Goal: Information Seeking & Learning: Find specific fact

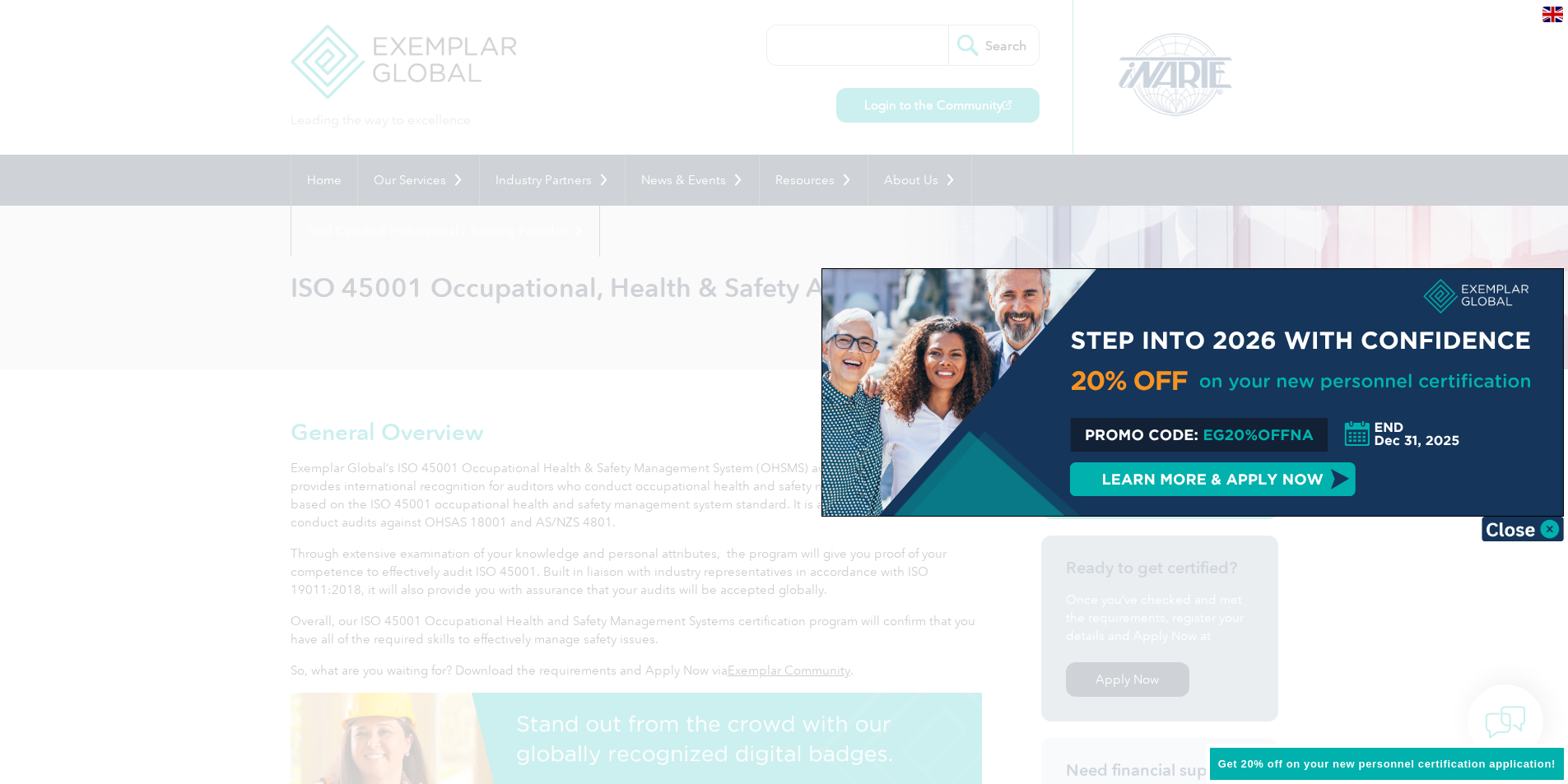
drag, startPoint x: 179, startPoint y: 381, endPoint x: 168, endPoint y: 362, distance: 22.0
click at [178, 380] on div at bounding box center [784, 392] width 1568 height 784
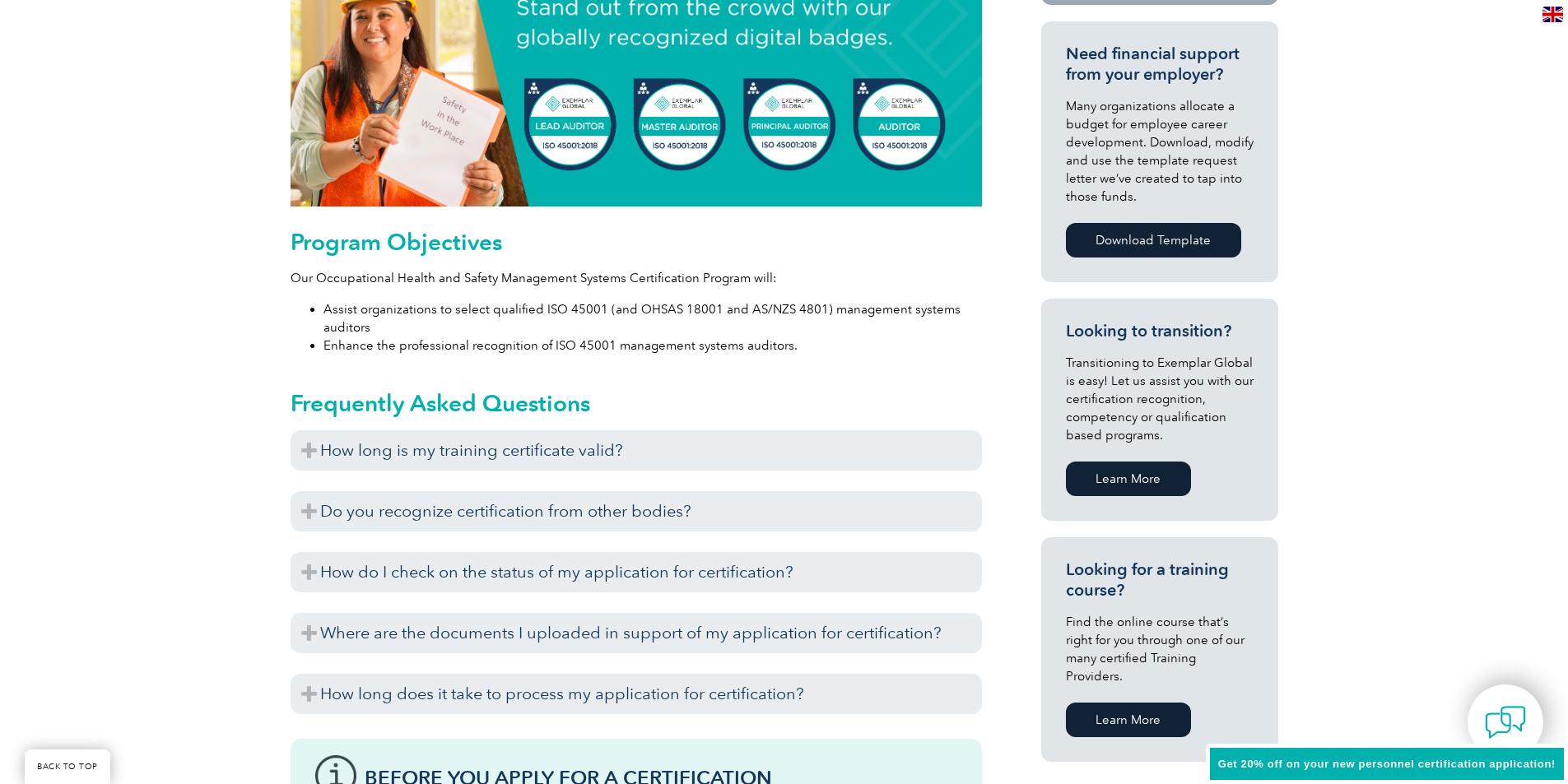
scroll to position [741, 0]
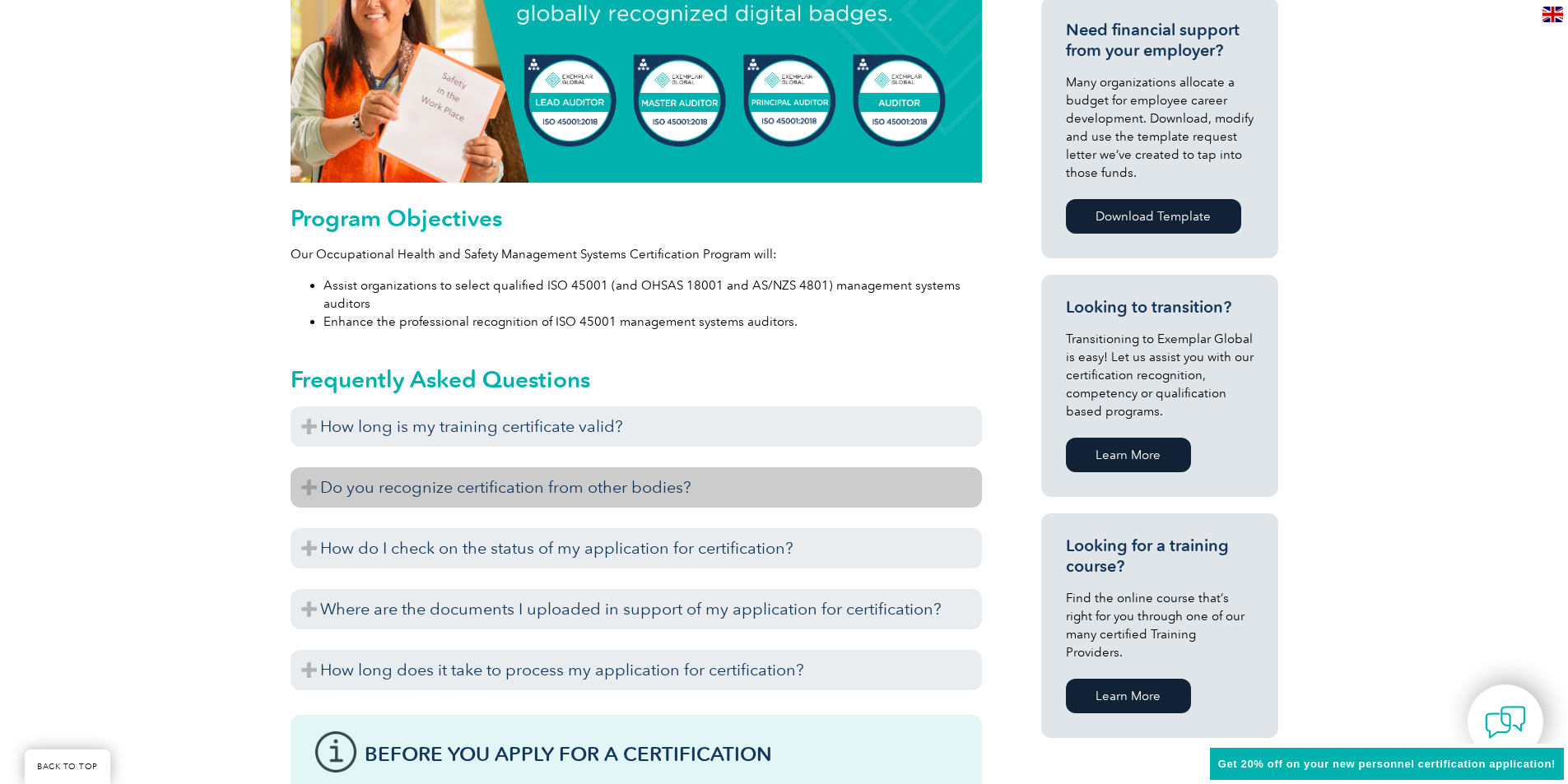
click at [401, 492] on h3 "Do you recognize certification from other bodies?" at bounding box center [636, 487] width 691 height 41
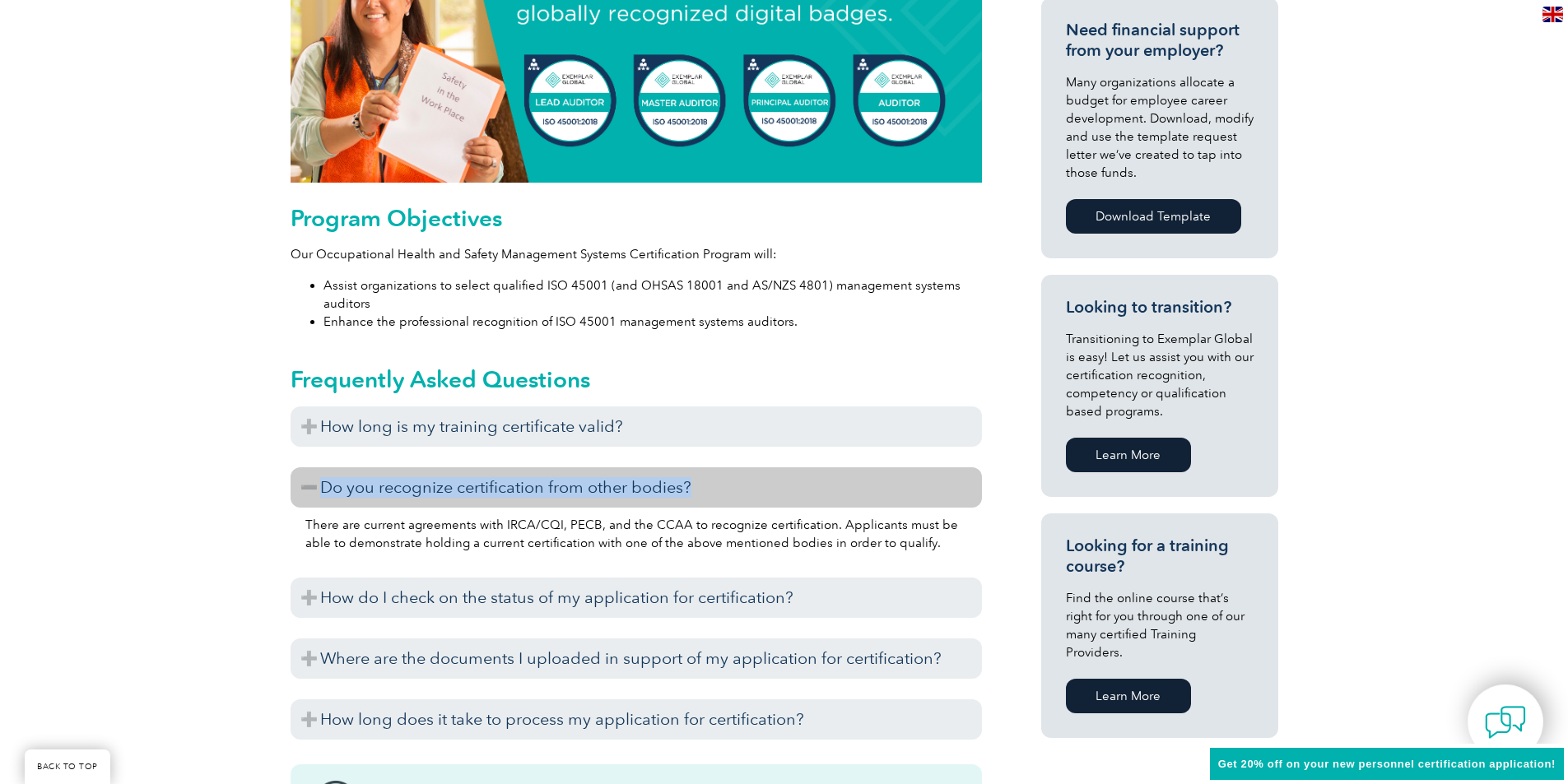
drag, startPoint x: 705, startPoint y: 485, endPoint x: 319, endPoint y: 504, distance: 386.5
click at [319, 504] on h3 "Do you recognize certification from other bodies?" at bounding box center [636, 487] width 691 height 41
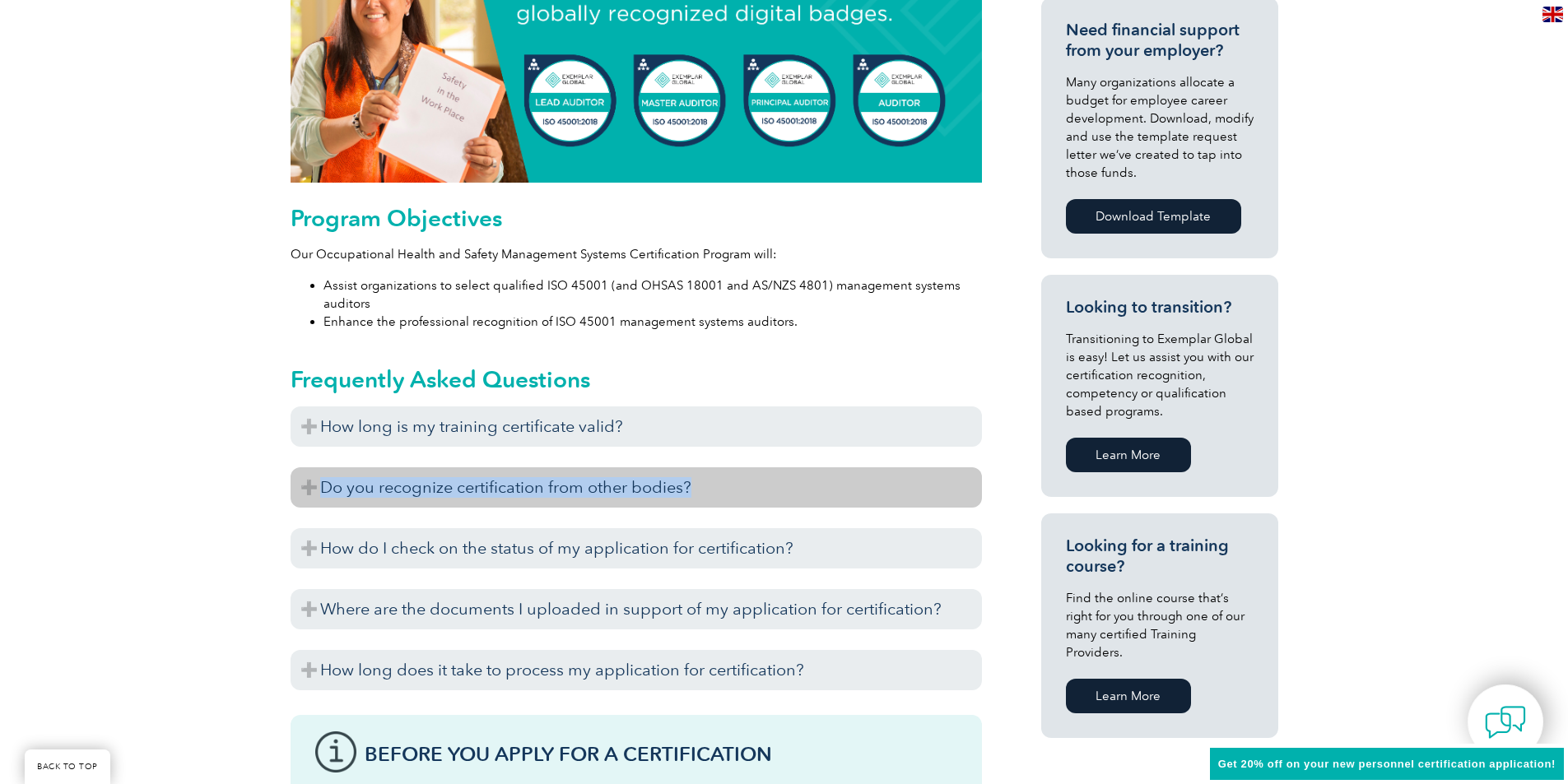
copy h3 "Do you recognize certification from other bodies?"
click at [437, 485] on h3 "Do you recognize certification from other bodies?" at bounding box center [636, 487] width 691 height 41
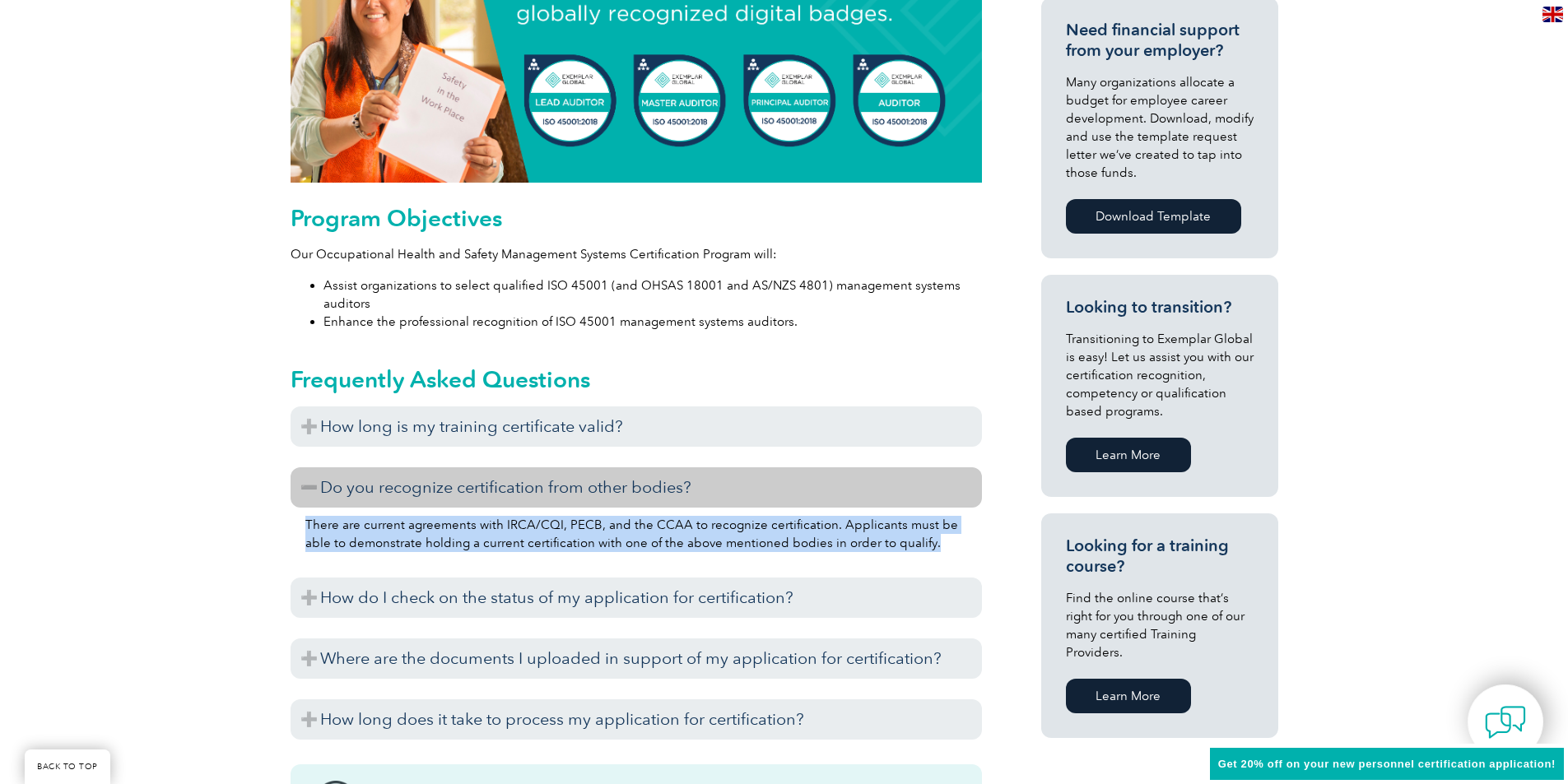
drag, startPoint x: 907, startPoint y: 545, endPoint x: 301, endPoint y: 527, distance: 606.3
click at [301, 527] on div "There are current agreements with IRCA/CQI, PECB, and the CCAA to recognize cer…" at bounding box center [636, 536] width 691 height 58
copy p "There are current agreements with IRCA/CQI, PECB, and the CCAA to recognize cer…"
